Goal: Transaction & Acquisition: Purchase product/service

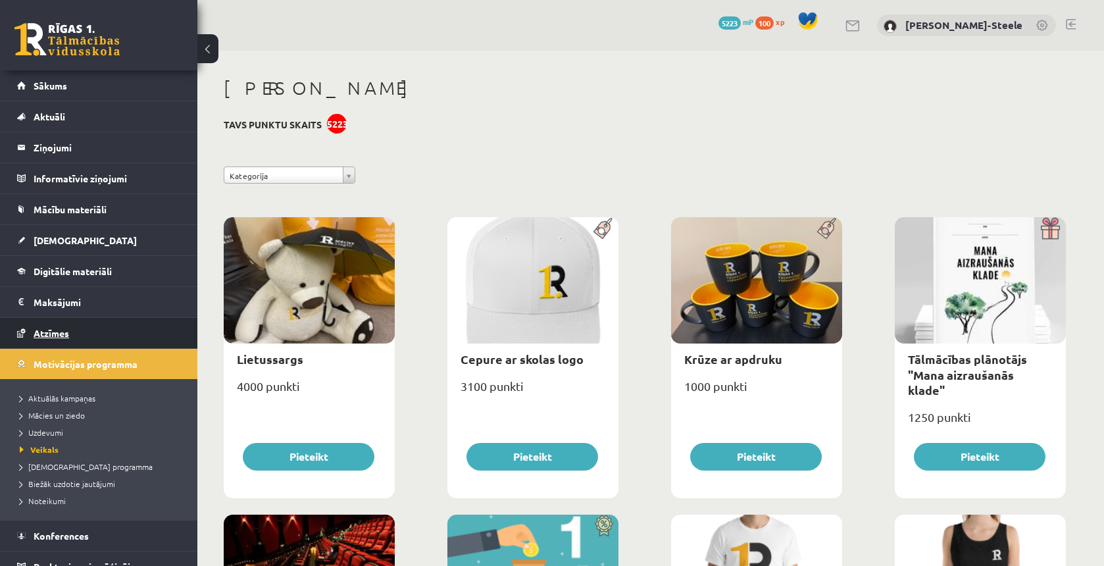
scroll to position [386, 0]
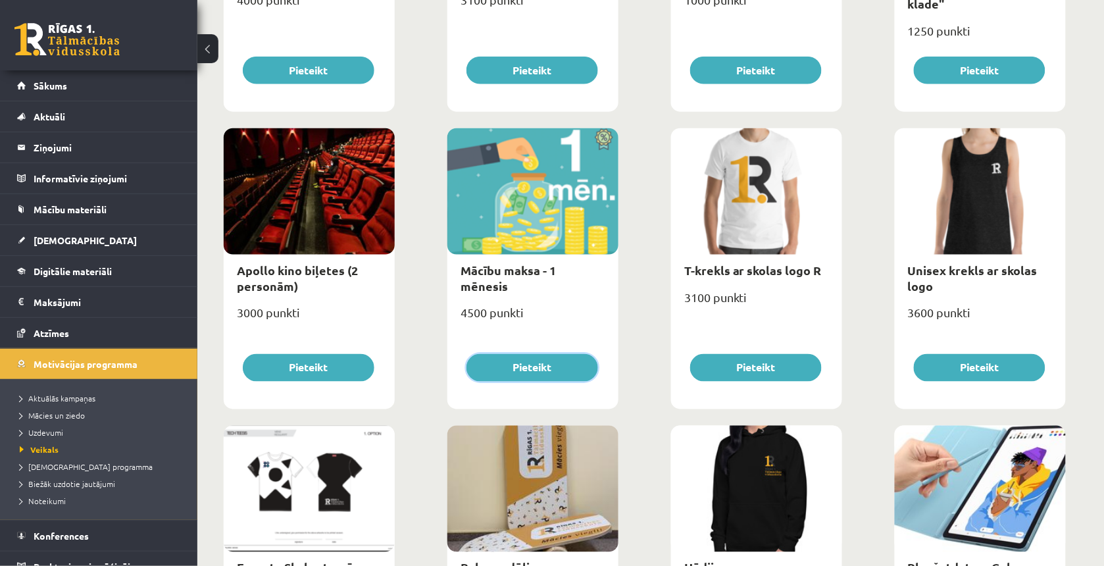
click at [501, 363] on button "Pieteikt" at bounding box center [533, 368] width 132 height 28
type input "*"
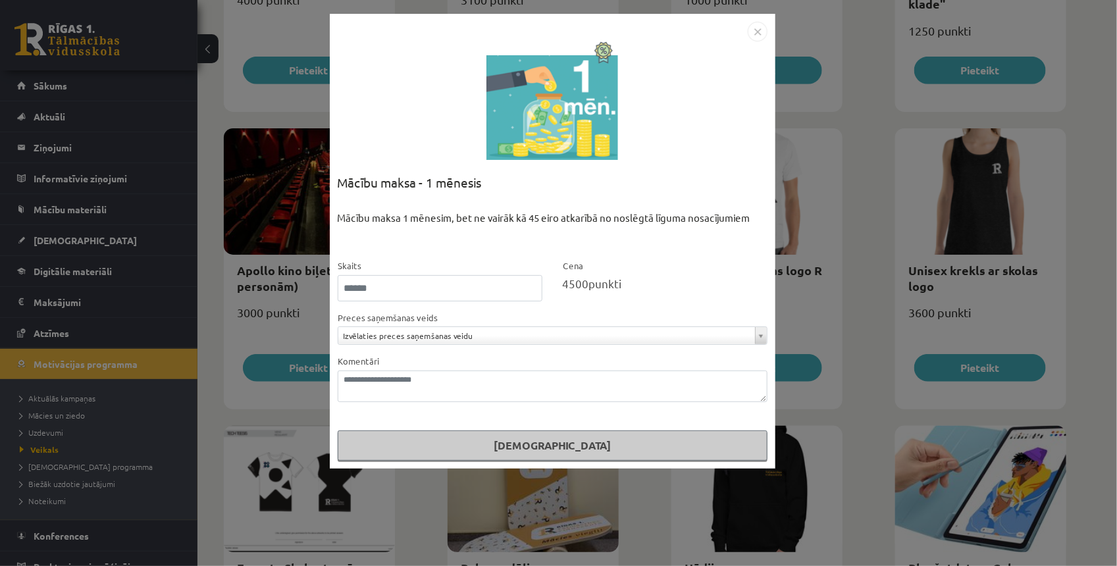
click at [486, 446] on button "Pasūtīt" at bounding box center [553, 445] width 430 height 30
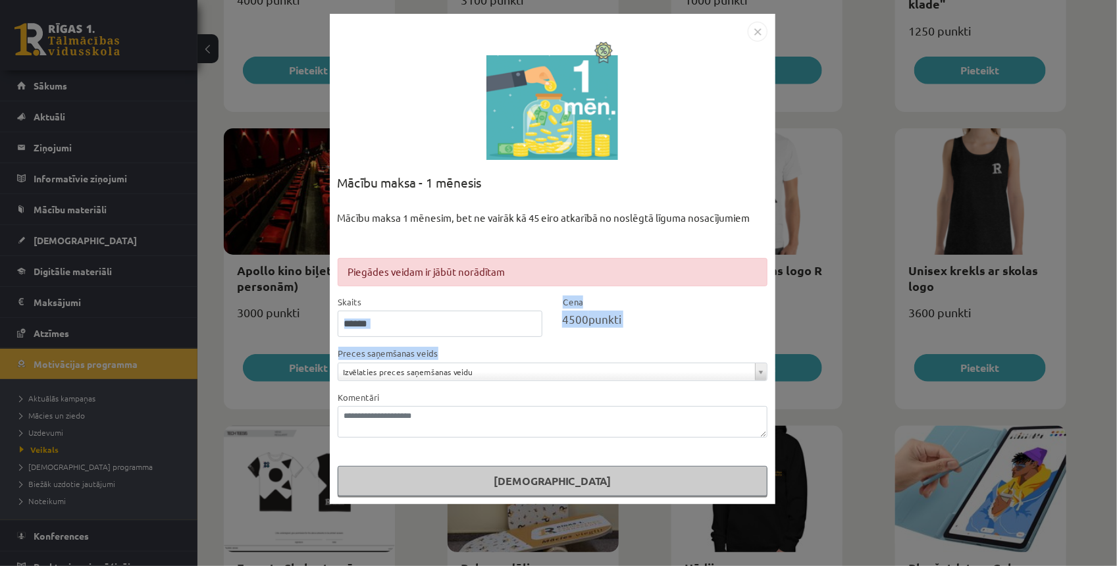
click at [448, 337] on form "**********" at bounding box center [553, 377] width 430 height 238
click at [548, 338] on form "**********" at bounding box center [553, 377] width 430 height 238
click at [757, 37] on img "Close" at bounding box center [758, 32] width 20 height 20
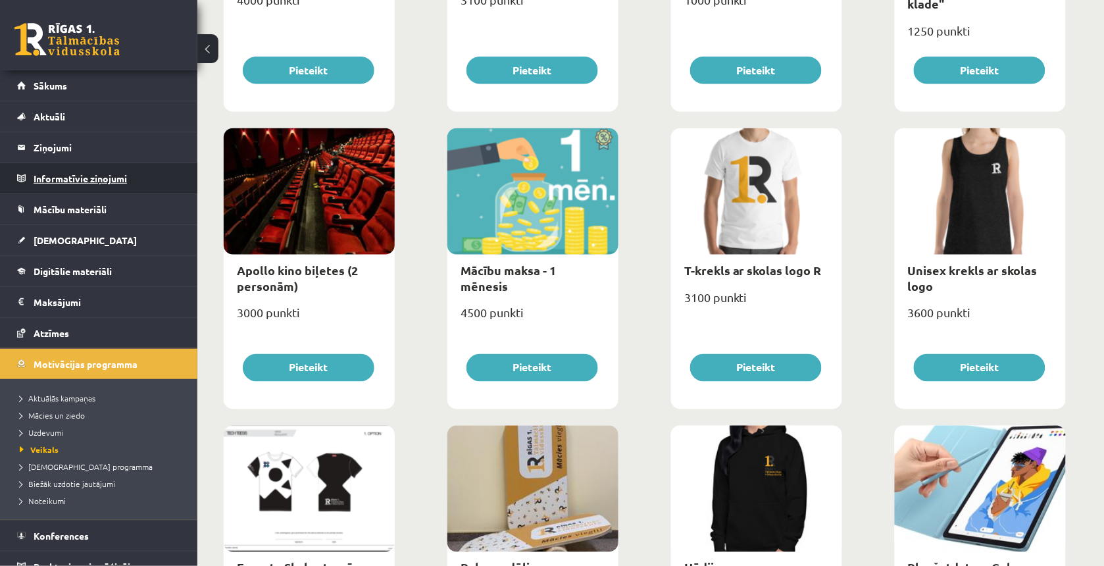
click at [91, 182] on legend "Informatīvie ziņojumi 0" at bounding box center [107, 178] width 147 height 30
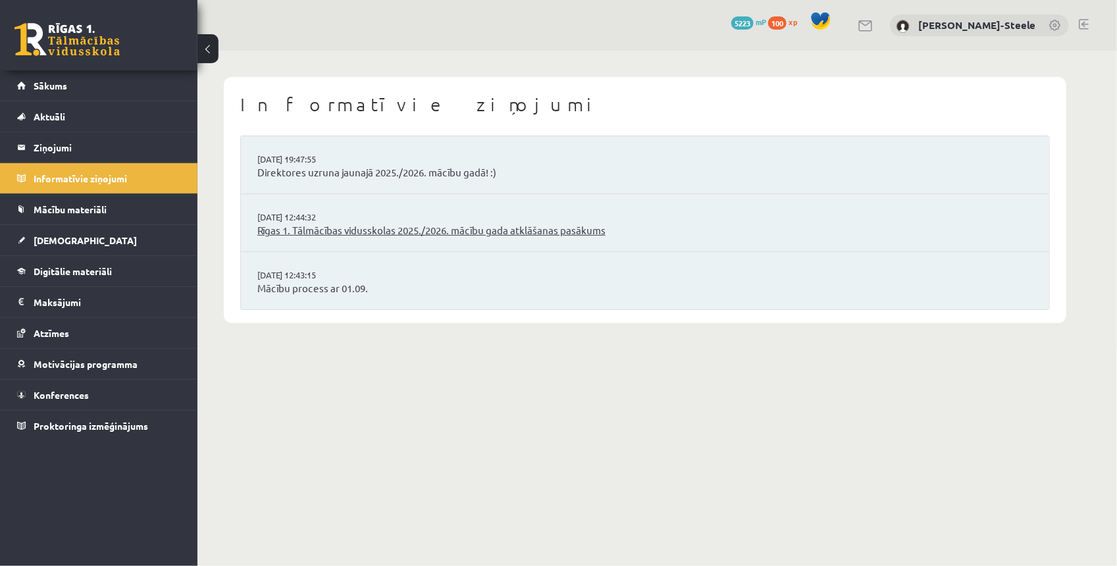
click at [352, 237] on link "Rīgas 1. Tālmācības vidusskolas 2025./2026. mācību gada atklāšanas pasākums" at bounding box center [644, 230] width 775 height 15
click at [371, 171] on link "Direktores uzruna jaunajā 2025./2026. mācību gadā! :)" at bounding box center [644, 172] width 775 height 15
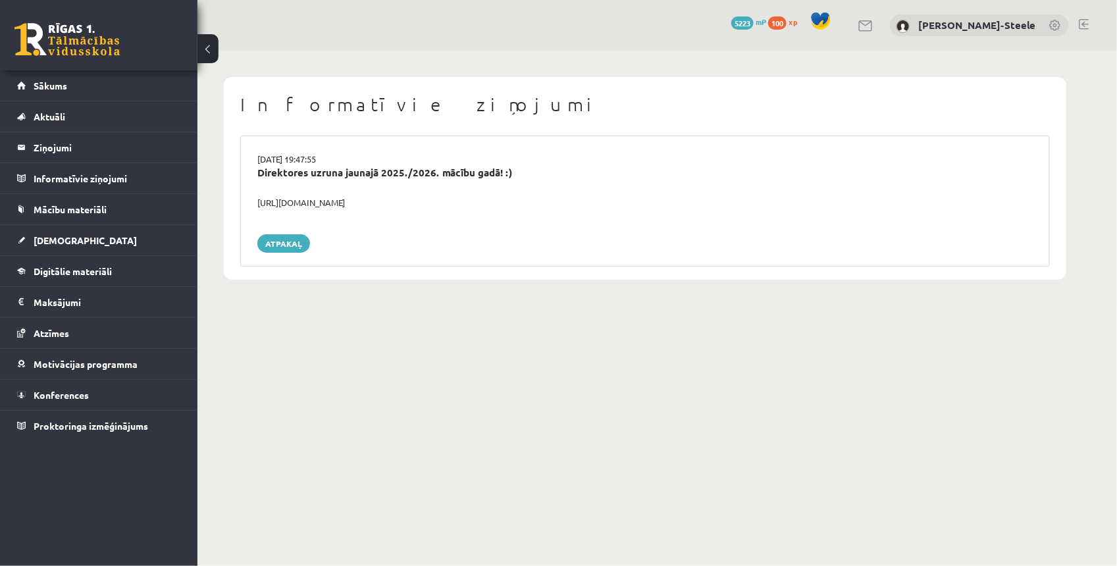
drag, startPoint x: 425, startPoint y: 203, endPoint x: 253, endPoint y: 206, distance: 171.2
click at [253, 206] on div "https://youtube.com/shorts/lM8RsWyzCn4" at bounding box center [644, 202] width 795 height 13
copy div "https://youtube.com/shorts/lM8RsWyzCn4"
